Goal: Task Accomplishment & Management: Manage account settings

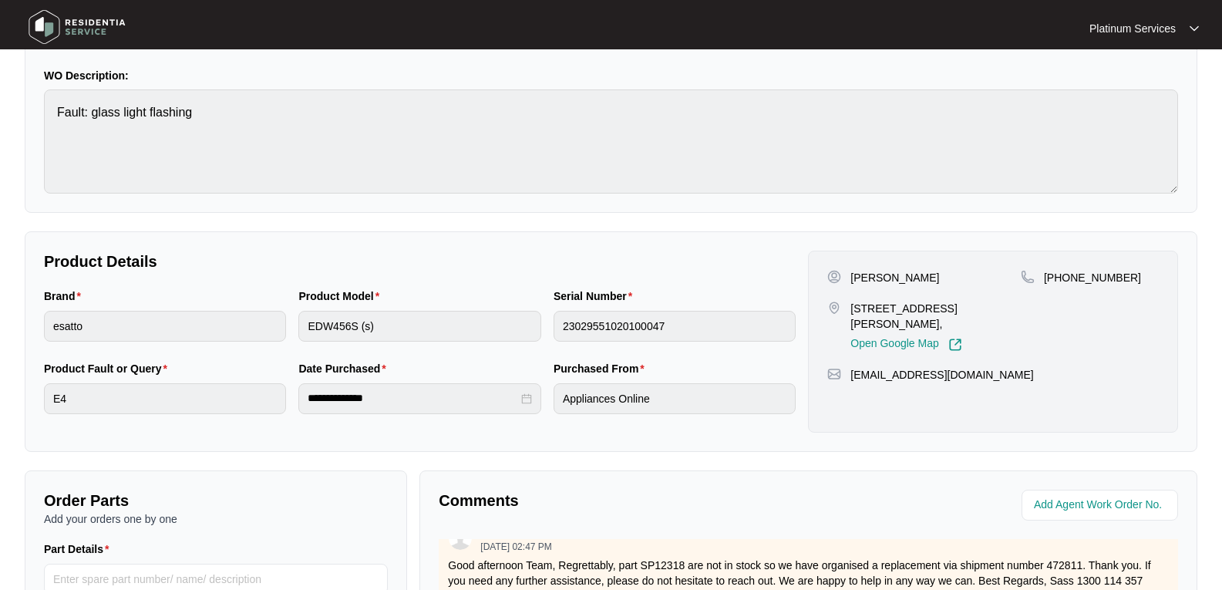
scroll to position [77, 0]
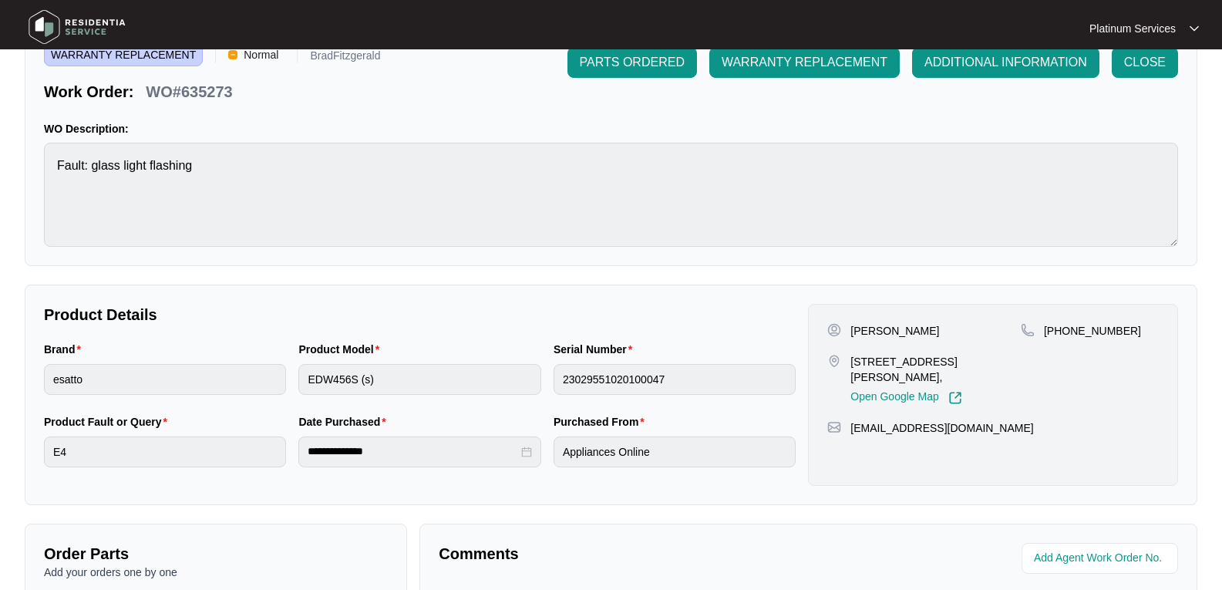
click at [105, 39] on img at bounding box center [77, 27] width 108 height 46
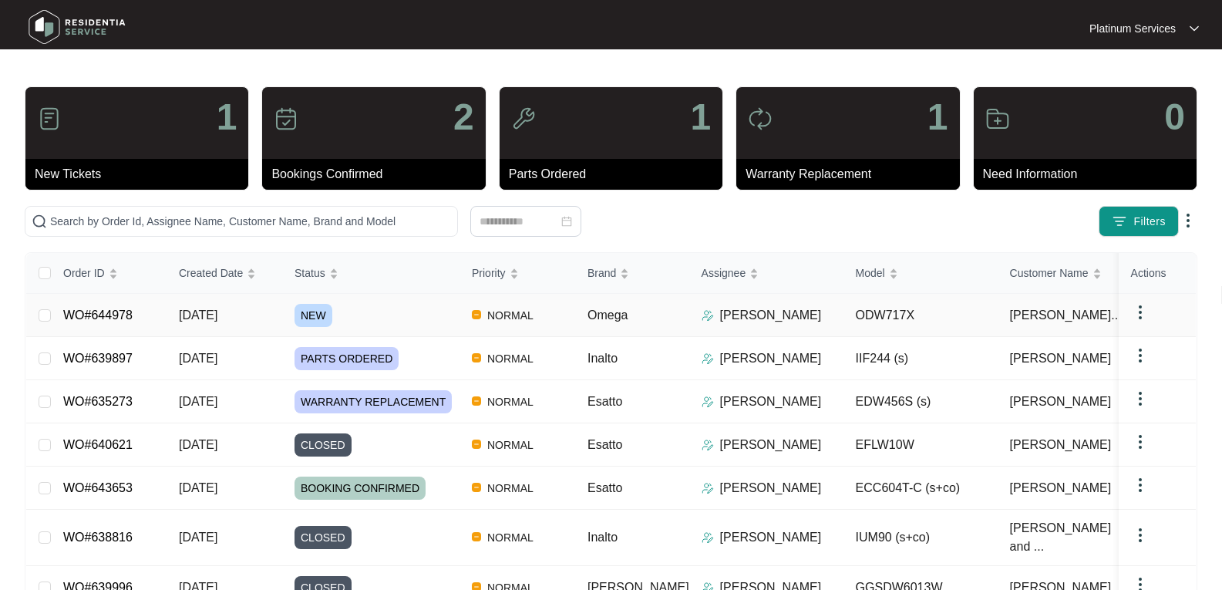
click at [305, 310] on div "Order ID Created Date Status Priority Brand Assignee Model Customer Name Purcha…" at bounding box center [610, 536] width 1169 height 567
click at [308, 318] on span "NEW" at bounding box center [313, 315] width 38 height 23
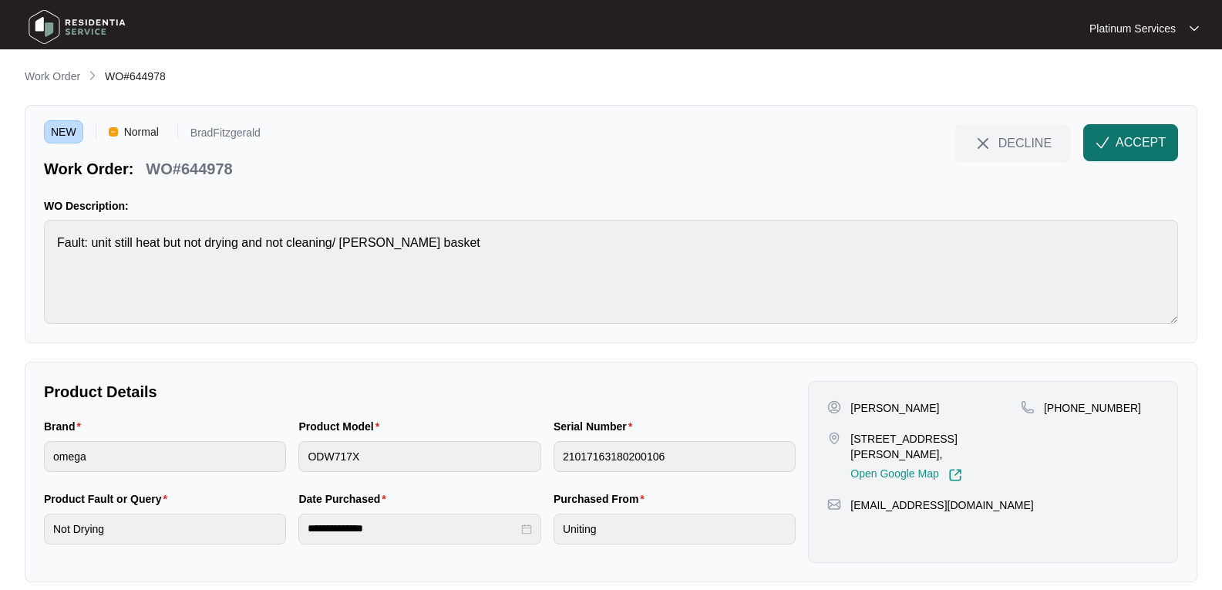
click at [1138, 140] on span "ACCEPT" at bounding box center [1140, 142] width 50 height 18
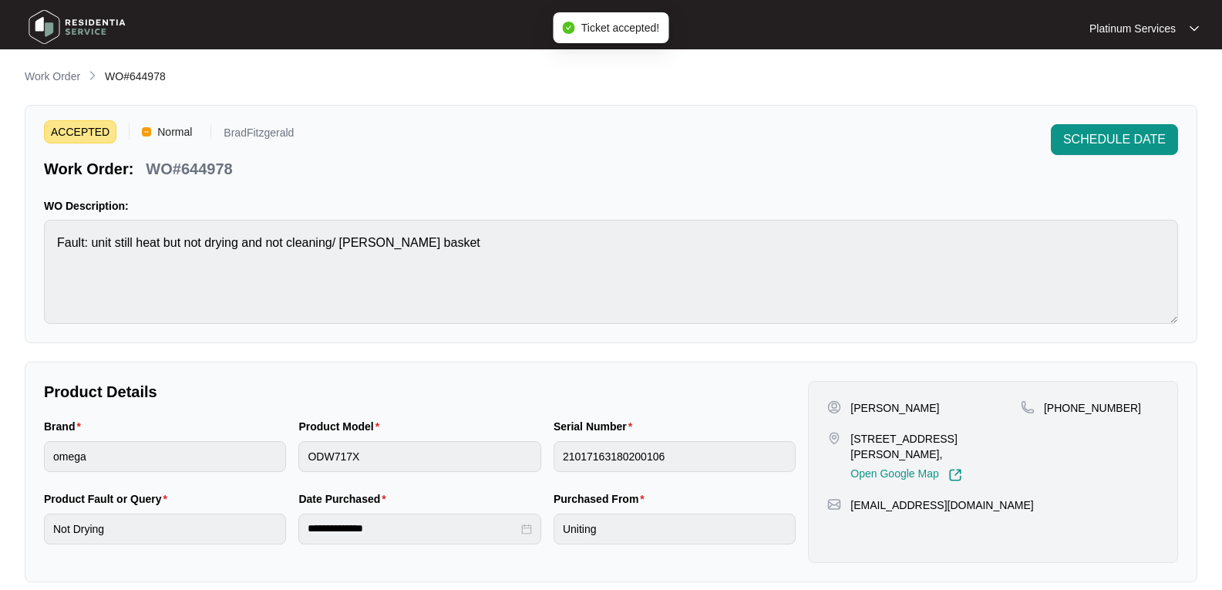
drag, startPoint x: 939, startPoint y: 410, endPoint x: 852, endPoint y: 408, distance: 87.9
click at [852, 408] on div "[PERSON_NAME]" at bounding box center [923, 407] width 193 height 15
copy p "[PERSON_NAME]"
click at [321, 86] on div "Work Order WO#644978" at bounding box center [611, 77] width 1172 height 18
drag, startPoint x: 944, startPoint y: 408, endPoint x: 845, endPoint y: 405, distance: 98.7
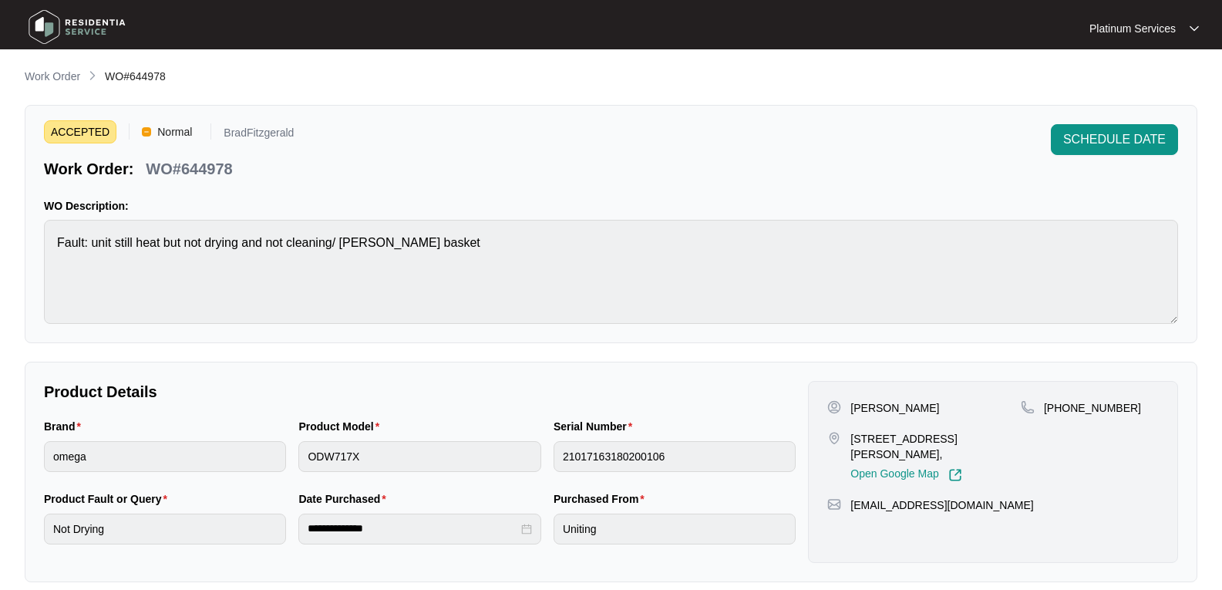
click at [845, 405] on div "[PERSON_NAME]" at bounding box center [923, 407] width 193 height 15
copy p "[PERSON_NAME]"
drag, startPoint x: 1027, startPoint y: 436, endPoint x: 850, endPoint y: 435, distance: 177.3
click at [850, 435] on div "[PERSON_NAME] [STREET_ADDRESS][PERSON_NAME], Open Google Map [PHONE_NUMBER]" at bounding box center [992, 441] width 331 height 82
drag, startPoint x: 1104, startPoint y: 468, endPoint x: 1062, endPoint y: 437, distance: 51.8
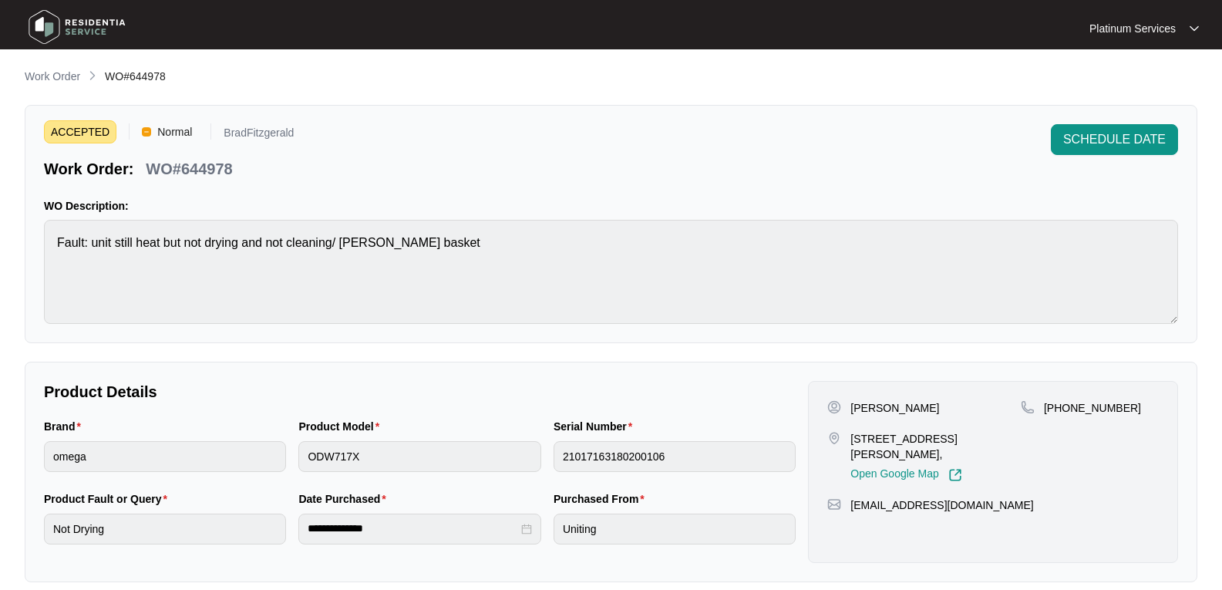
click at [1104, 466] on div "[PERSON_NAME] [STREET_ADDRESS][PERSON_NAME], Open Google Map [PHONE_NUMBER] [EM…" at bounding box center [993, 472] width 370 height 182
drag, startPoint x: 1011, startPoint y: 434, endPoint x: 847, endPoint y: 440, distance: 164.3
click at [847, 440] on div "[STREET_ADDRESS][PERSON_NAME], Open Google Map" at bounding box center [923, 456] width 193 height 51
copy p "[STREET_ADDRESS][PERSON_NAME],"
drag, startPoint x: 970, startPoint y: 492, endPoint x: 851, endPoint y: 496, distance: 119.5
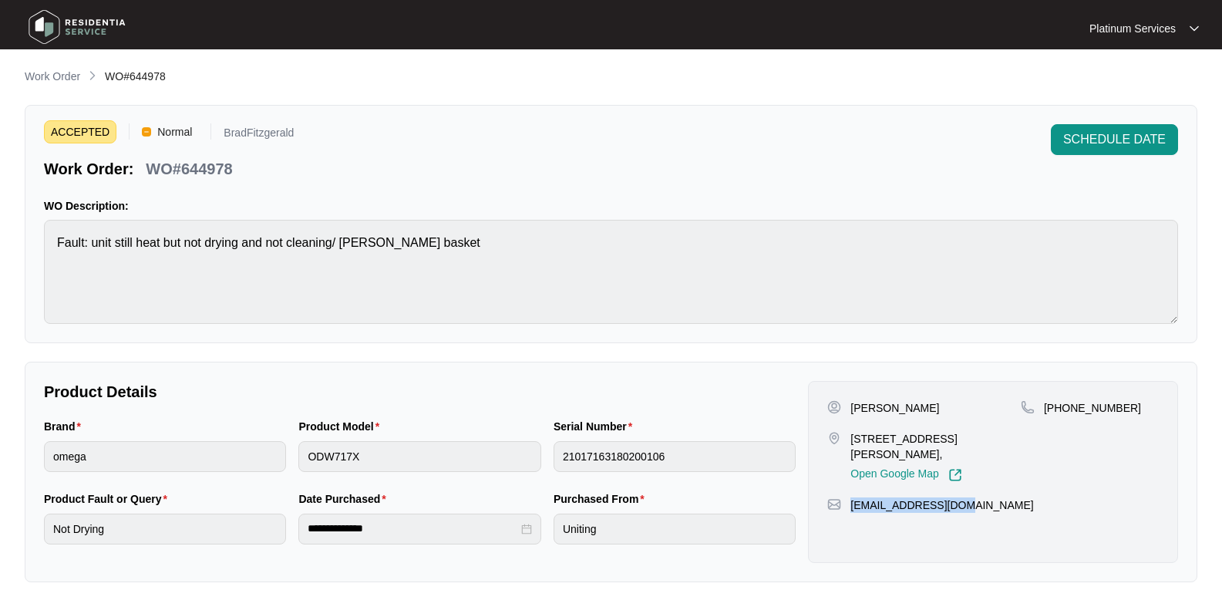
click at [851, 497] on div "[EMAIL_ADDRESS][DOMAIN_NAME]" at bounding box center [992, 504] width 331 height 15
copy p "[EMAIL_ADDRESS][DOMAIN_NAME]"
drag, startPoint x: 1139, startPoint y: 409, endPoint x: 1043, endPoint y: 407, distance: 96.4
click at [1043, 407] on div "[PHONE_NUMBER]" at bounding box center [1089, 407] width 138 height 15
copy p "[PHONE_NUMBER]"
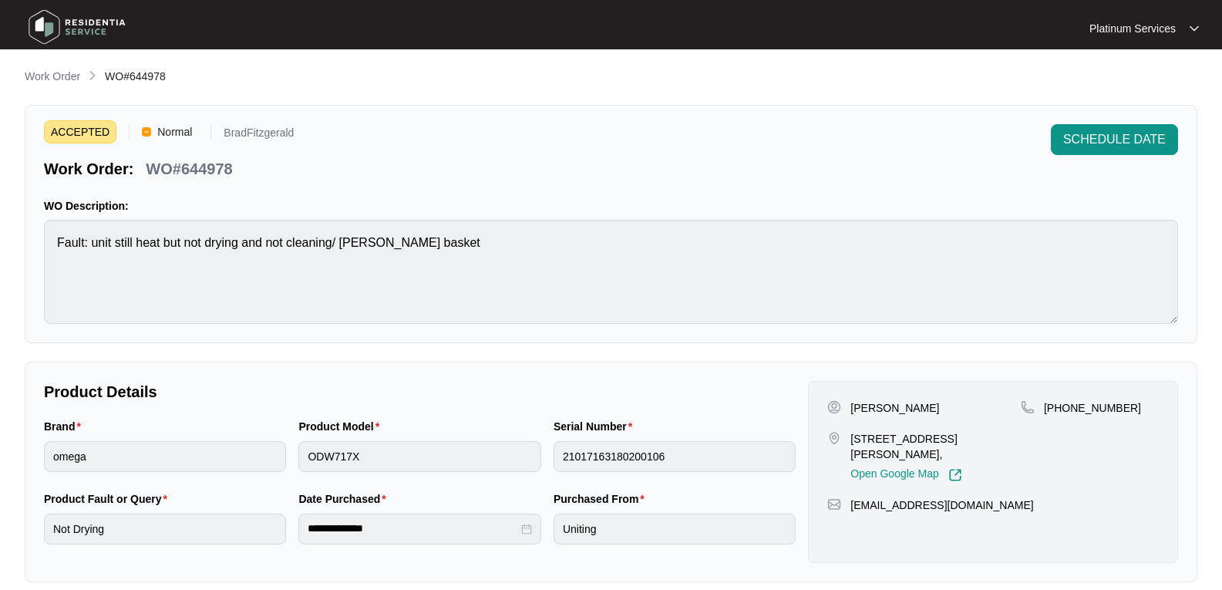
click at [36, 240] on div "ACCEPTED Normal BradFitzgerald Work Order: WO#644978 SCHEDULE DATE WO Descripti…" at bounding box center [611, 224] width 1172 height 238
click at [190, 168] on p "WO#644978" at bounding box center [189, 169] width 86 height 22
copy p "644978"
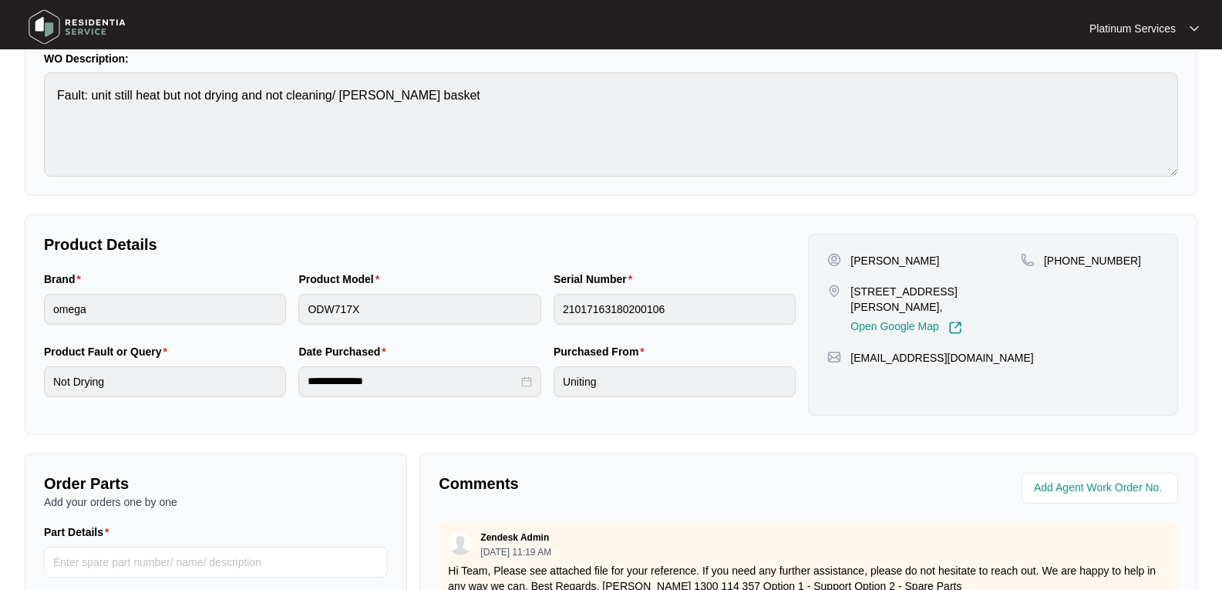
scroll to position [154, 0]
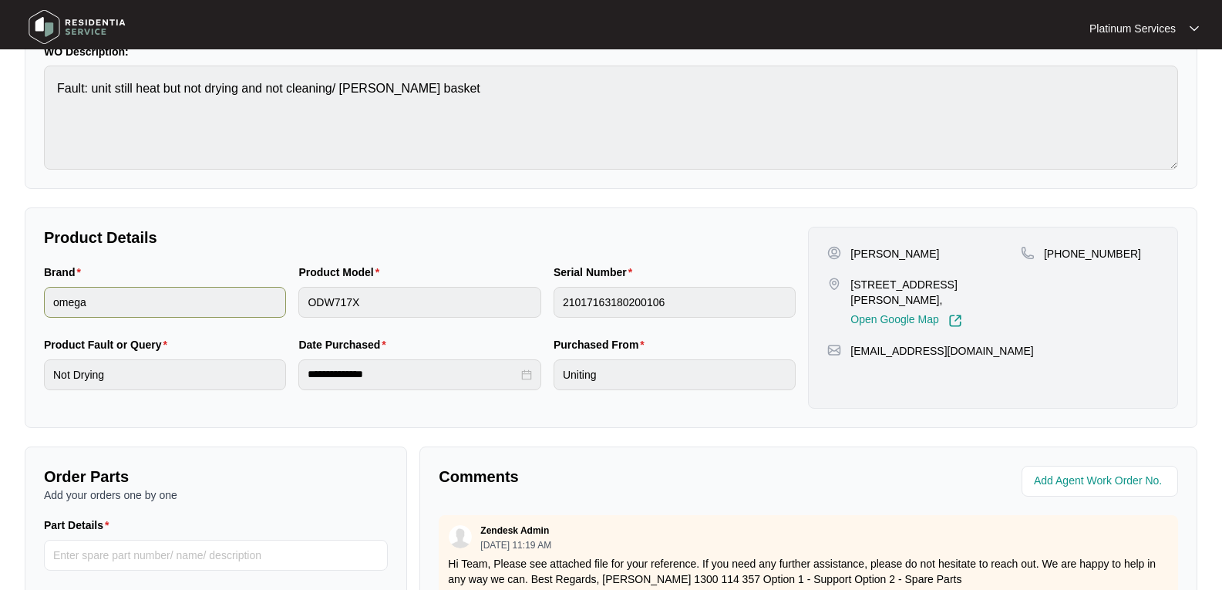
click at [231, 301] on div "Brand omega Product Model ODW717X Serial Number 21017163180200106" at bounding box center [420, 300] width 764 height 72
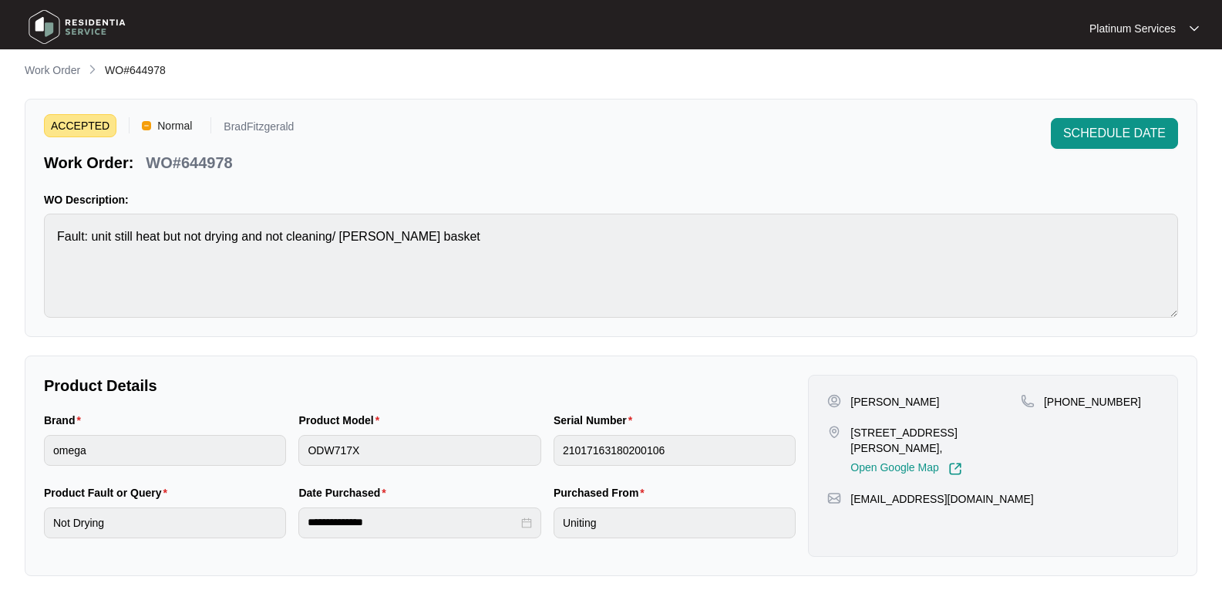
scroll to position [0, 0]
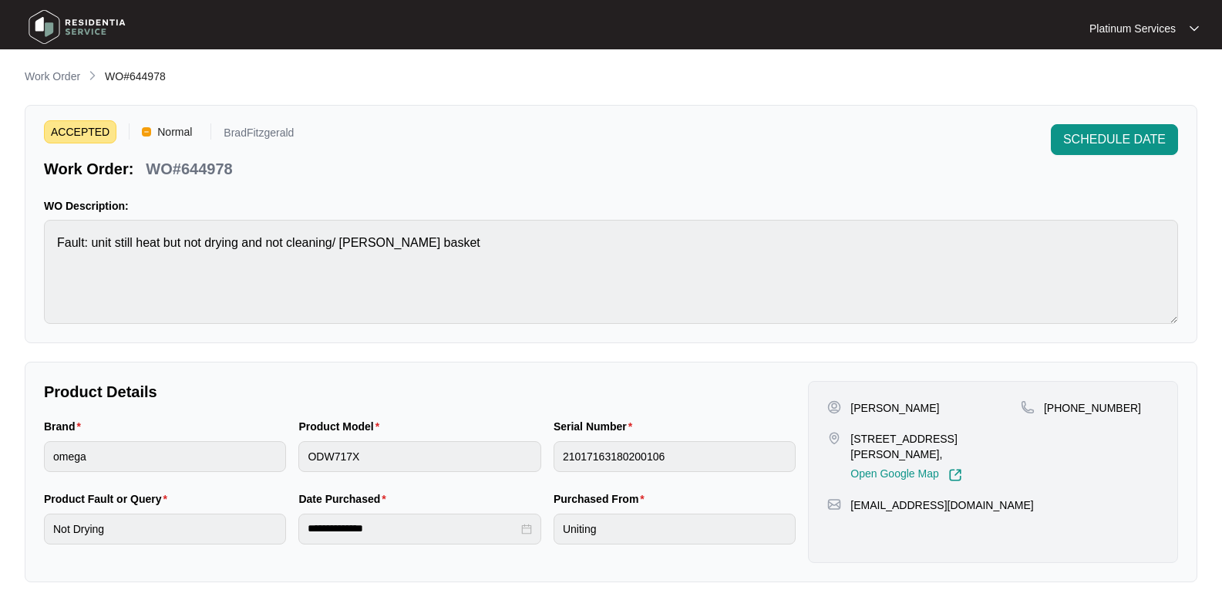
click at [82, 22] on img at bounding box center [77, 27] width 108 height 46
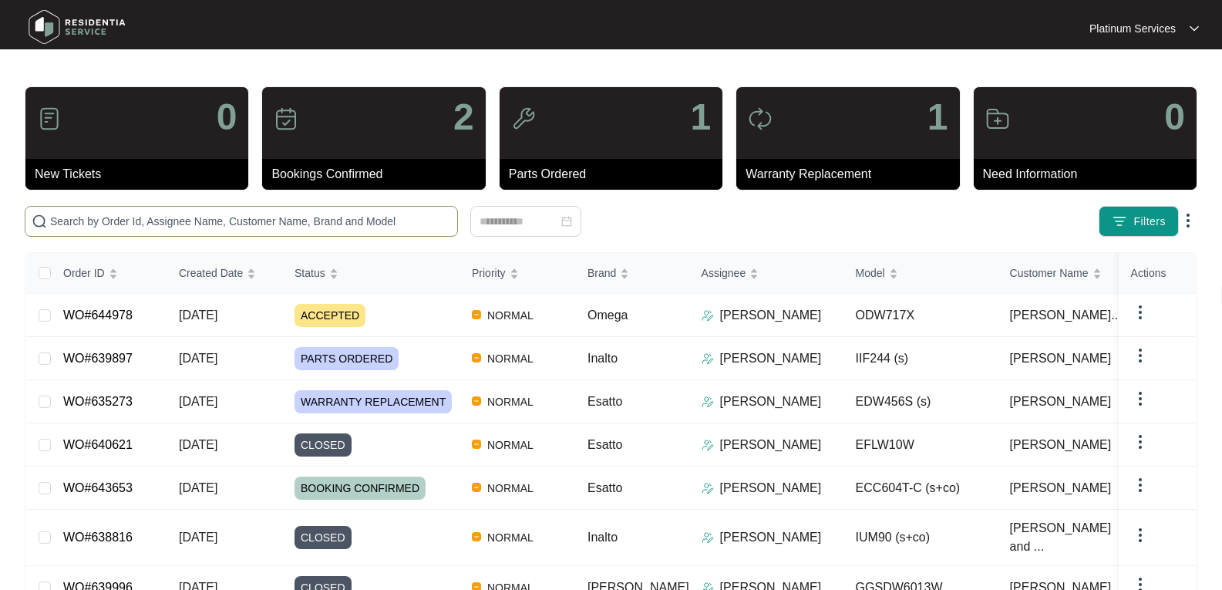
click at [203, 230] on span at bounding box center [241, 221] width 433 height 31
click at [201, 223] on input "text" at bounding box center [250, 221] width 401 height 17
paste input "640889"
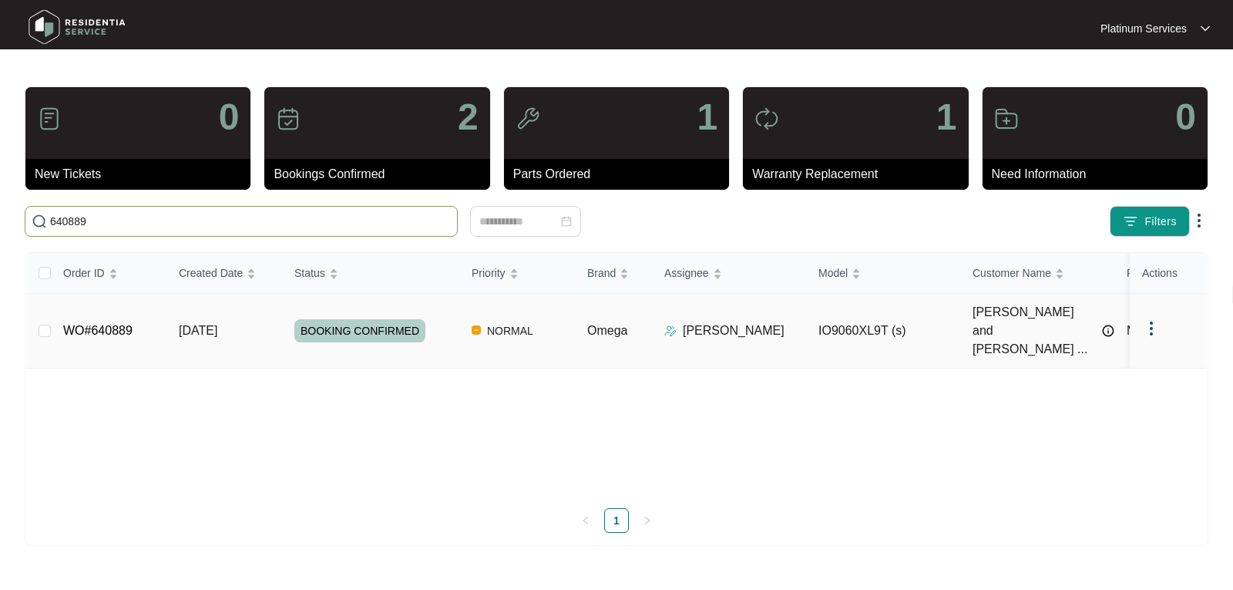
type input "640889"
click at [99, 324] on link "WO#640889" at bounding box center [97, 330] width 69 height 13
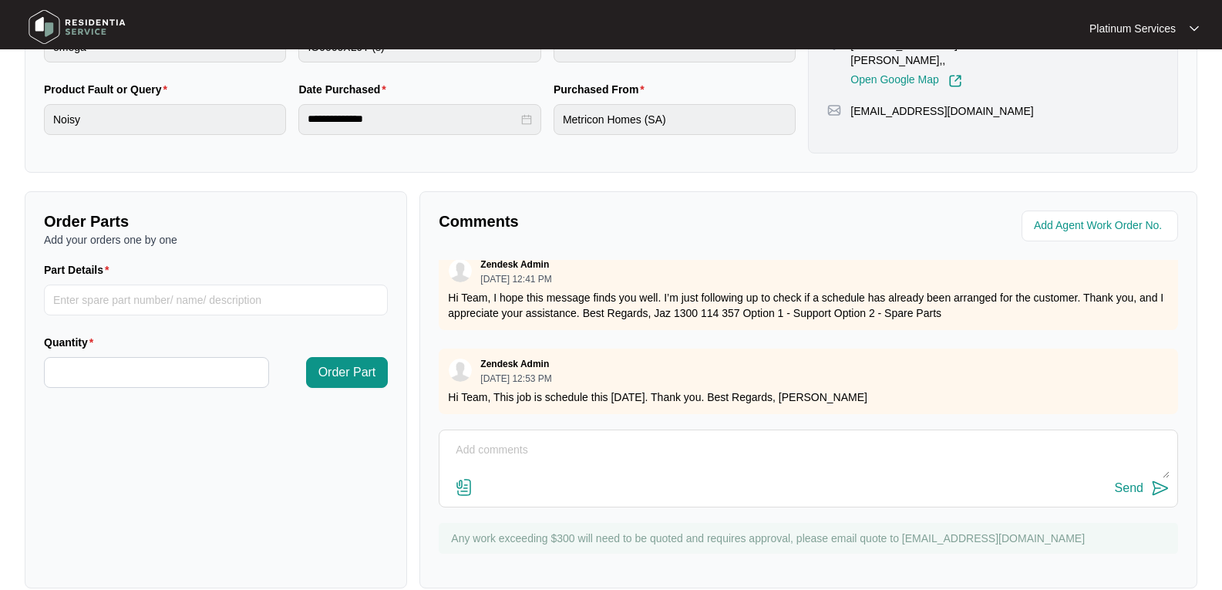
scroll to position [433, 0]
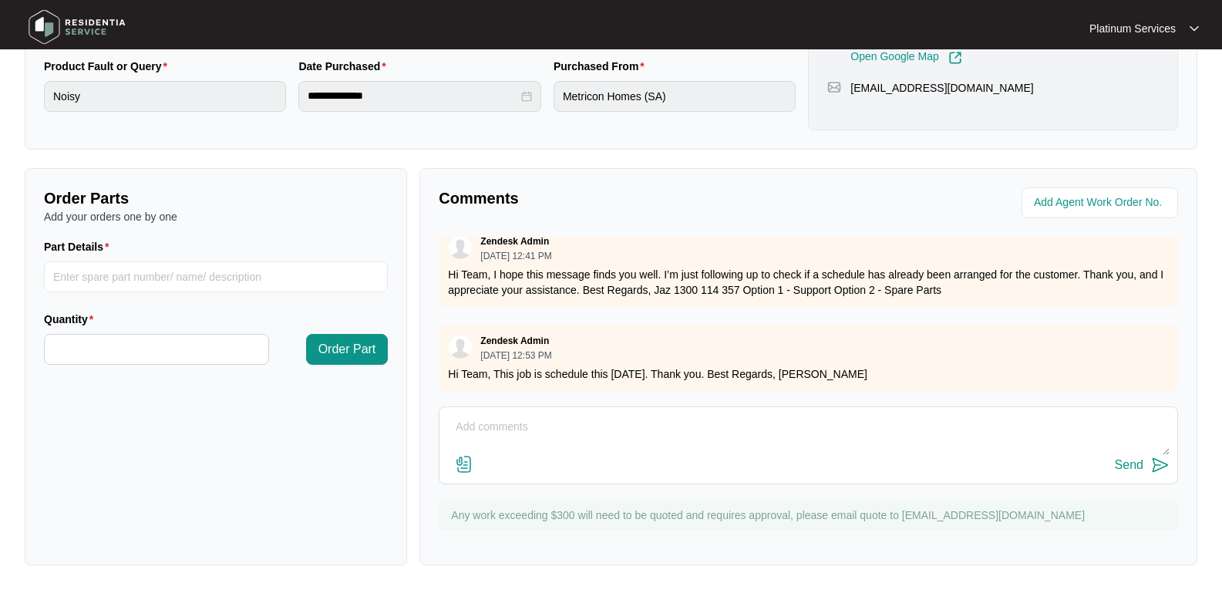
drag, startPoint x: 506, startPoint y: 428, endPoint x: 506, endPoint y: 435, distance: 7.7
click at [506, 428] on textarea at bounding box center [808, 435] width 722 height 40
paste textarea "Customer pointed out 2 issues. 1)The knob marking symbols have partially worn o…"
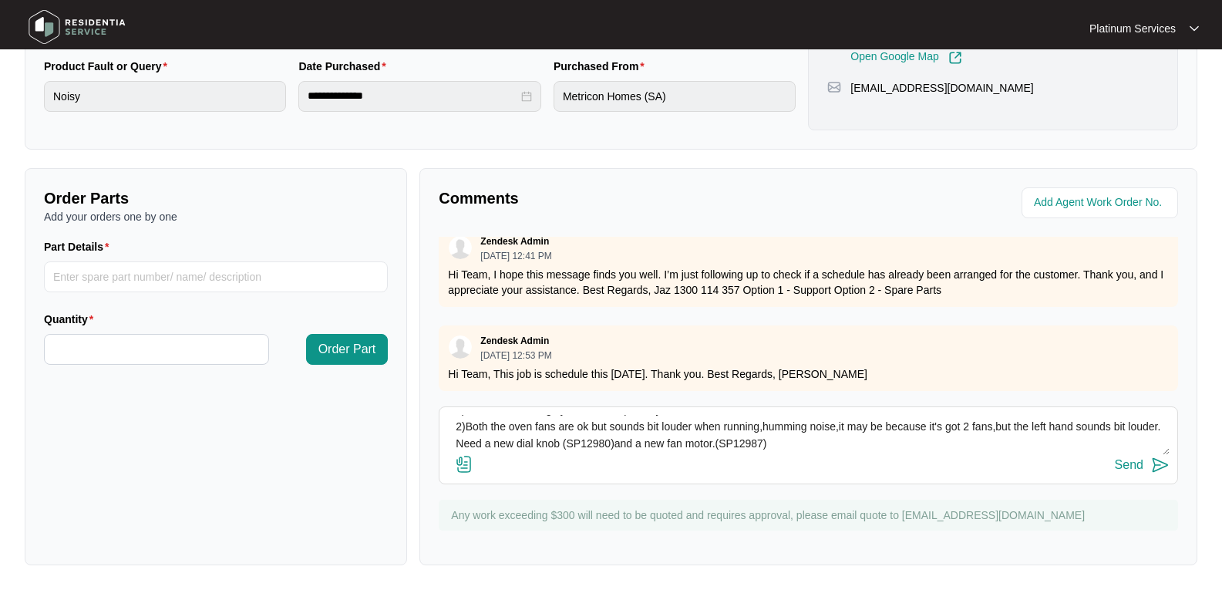
click at [464, 446] on textarea "Hi Team, Please see technician service report - Customer pointed out 2 issues. …" at bounding box center [808, 435] width 722 height 40
click at [815, 444] on textarea "Hi Team, Please see technician service report - Customer pointed out 2 issues. …" at bounding box center [808, 435] width 722 height 40
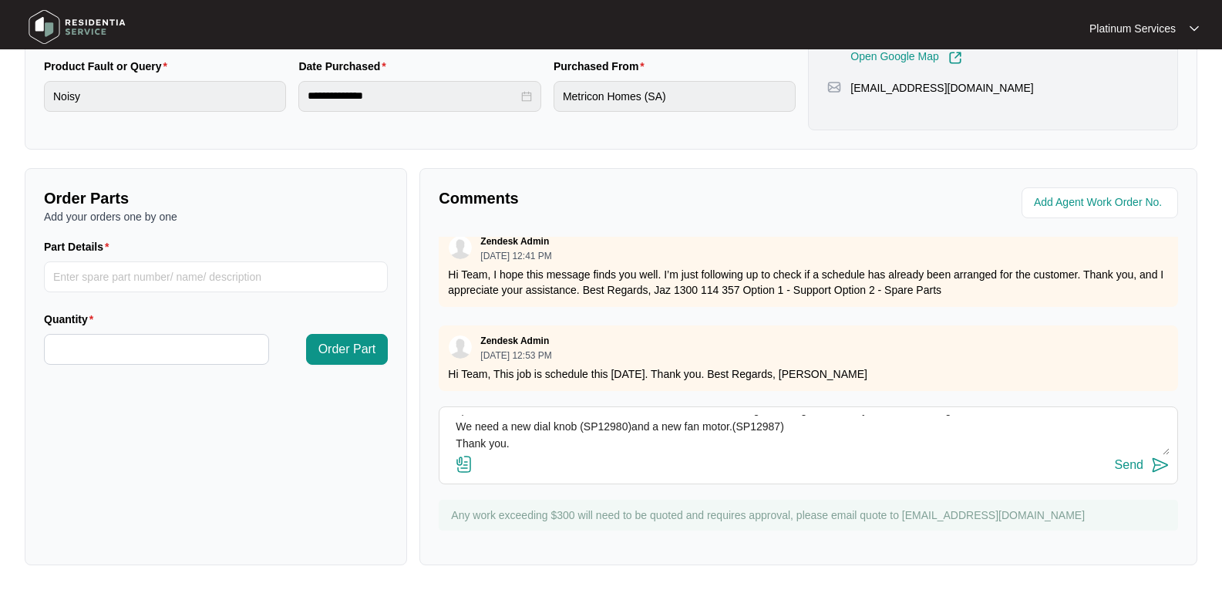
scroll to position [113, 0]
type textarea "Hi Team, Please see technician service report - Customer pointed out 2 issues. …"
click at [1152, 459] on img at bounding box center [1160, 464] width 18 height 18
